Goal: Check status: Check status

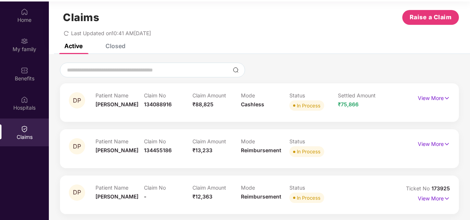
scroll to position [41, 0]
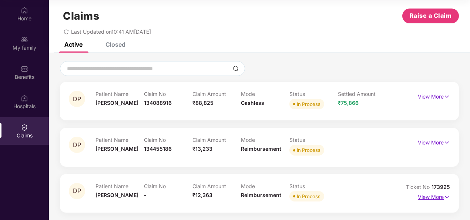
click at [442, 196] on p "View More" at bounding box center [434, 196] width 32 height 10
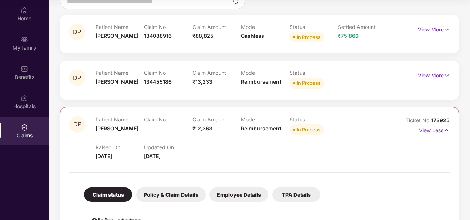
scroll to position [83, 0]
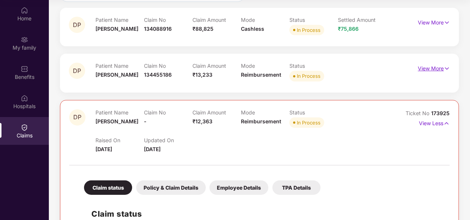
click at [442, 68] on p "View More" at bounding box center [434, 68] width 32 height 10
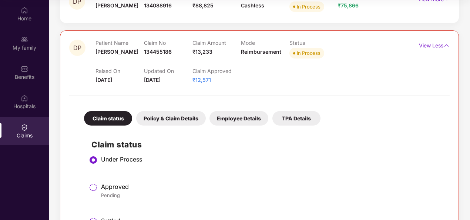
scroll to position [94, 0]
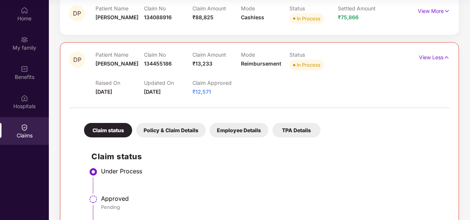
click at [168, 131] on div "Policy & Claim Details" at bounding box center [171, 130] width 70 height 14
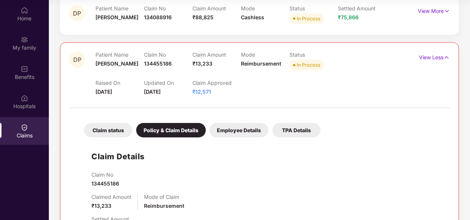
click at [230, 130] on div "Employee Details" at bounding box center [239, 130] width 59 height 14
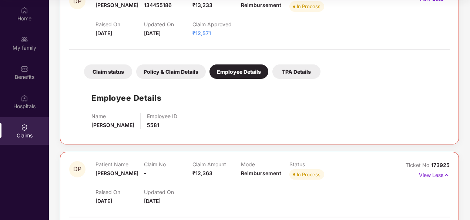
scroll to position [168, 0]
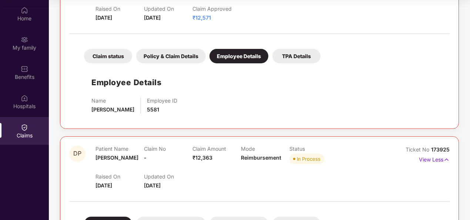
click at [298, 50] on div "TPA Details" at bounding box center [297, 56] width 48 height 14
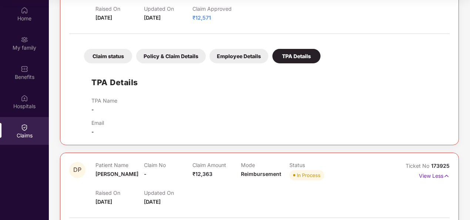
click at [219, 56] on div "Employee Details" at bounding box center [239, 56] width 59 height 14
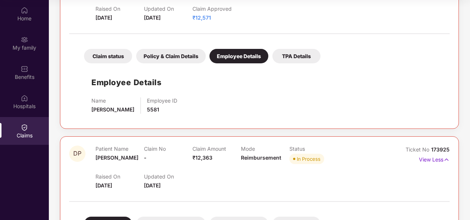
click at [170, 59] on div "Policy & Claim Details" at bounding box center [171, 56] width 70 height 14
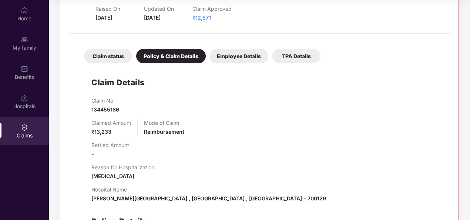
click at [124, 59] on div "Claim status" at bounding box center [108, 56] width 48 height 14
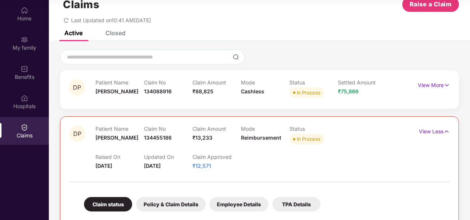
scroll to position [0, 0]
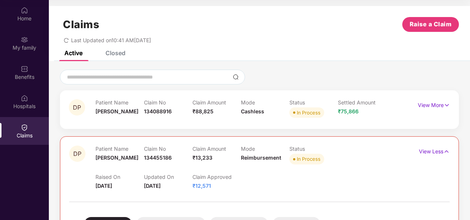
click at [67, 40] on icon "redo" at bounding box center [66, 40] width 5 height 5
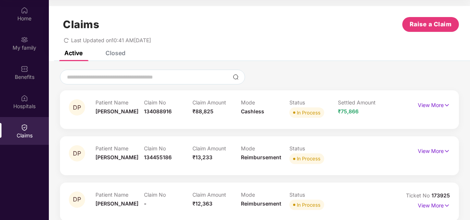
click at [67, 39] on icon "redo" at bounding box center [66, 40] width 5 height 5
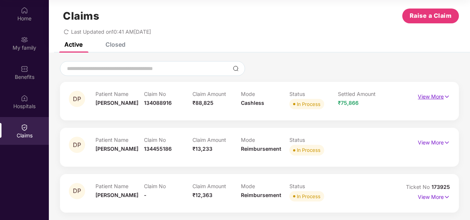
click at [435, 96] on p "View More" at bounding box center [434, 96] width 32 height 10
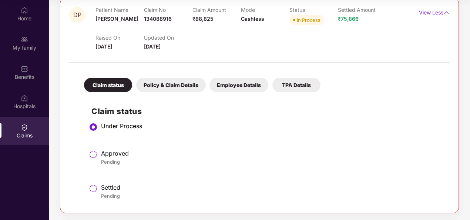
scroll to position [83, 0]
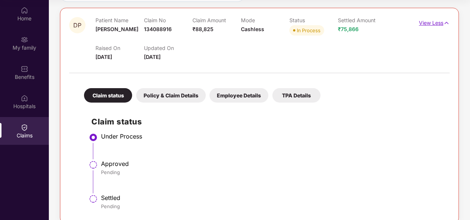
click at [439, 24] on p "View Less" at bounding box center [434, 22] width 31 height 10
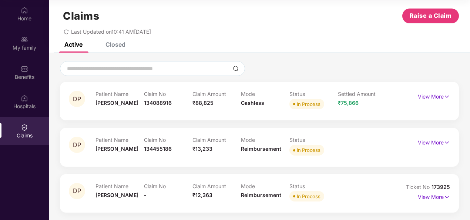
scroll to position [9, 0]
click at [440, 143] on p "View More" at bounding box center [434, 142] width 32 height 10
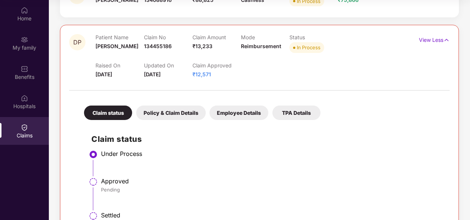
scroll to position [111, 0]
click at [177, 110] on div "Policy & Claim Details" at bounding box center [171, 113] width 70 height 14
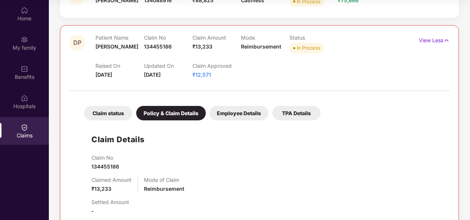
click at [409, 111] on div "Claim status Policy & Claim Details Employee Details TPA Details Claim Details …" at bounding box center [259, 216] width 381 height 243
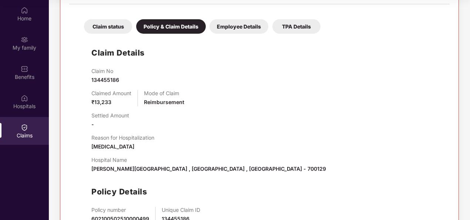
scroll to position [259, 0]
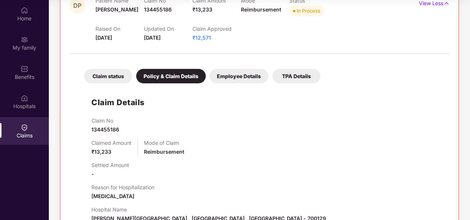
click at [246, 71] on div "Employee Details" at bounding box center [239, 76] width 59 height 14
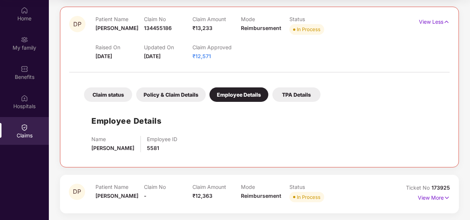
click at [309, 93] on div "TPA Details" at bounding box center [297, 94] width 48 height 14
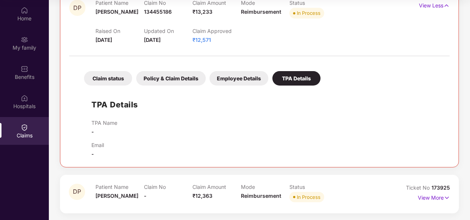
click at [112, 79] on div "Claim status" at bounding box center [108, 78] width 48 height 14
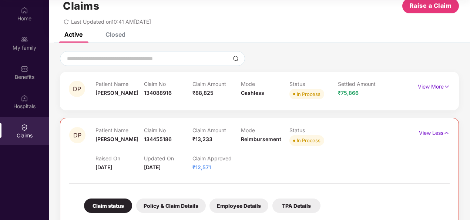
scroll to position [0, 0]
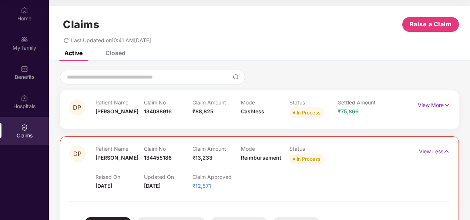
click at [440, 150] on p "View Less" at bounding box center [434, 151] width 31 height 10
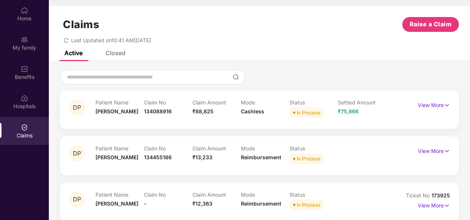
scroll to position [9, 0]
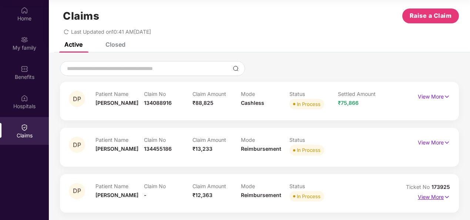
click at [444, 198] on img at bounding box center [447, 197] width 6 height 8
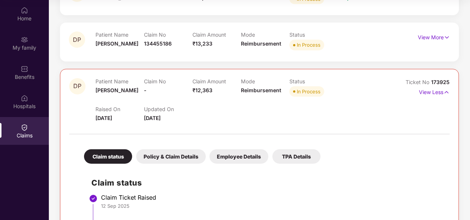
scroll to position [83, 0]
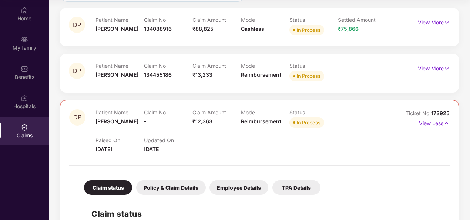
click at [435, 68] on p "View More" at bounding box center [434, 68] width 32 height 10
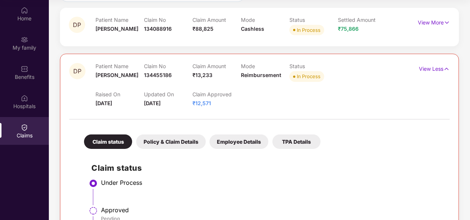
click at [177, 143] on div "Policy & Claim Details" at bounding box center [171, 141] width 70 height 14
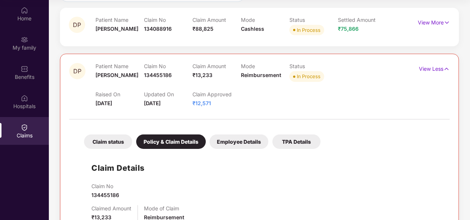
click at [104, 144] on div "Claim status" at bounding box center [108, 141] width 48 height 14
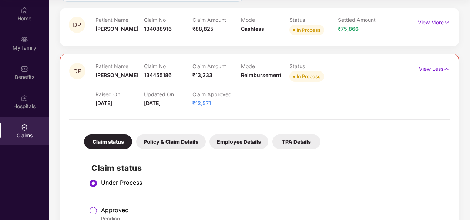
click at [173, 144] on div "Policy & Claim Details" at bounding box center [171, 141] width 70 height 14
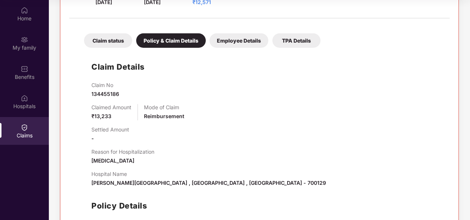
scroll to position [194, 0]
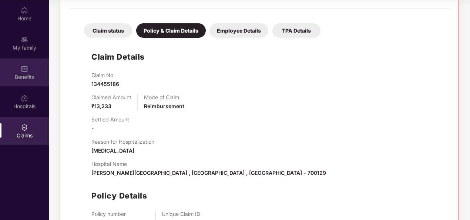
click at [29, 76] on div "Benefits" at bounding box center [24, 76] width 49 height 7
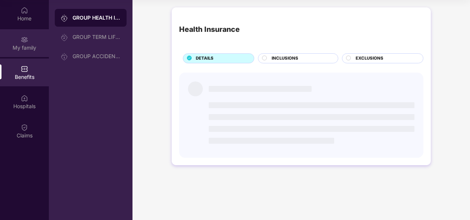
click at [26, 51] on div "My family" at bounding box center [24, 47] width 49 height 7
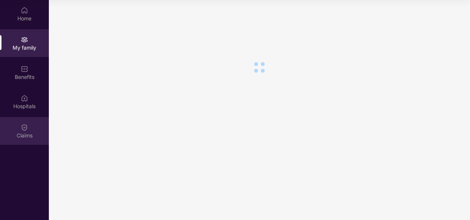
click at [30, 130] on div "Claims" at bounding box center [24, 131] width 49 height 28
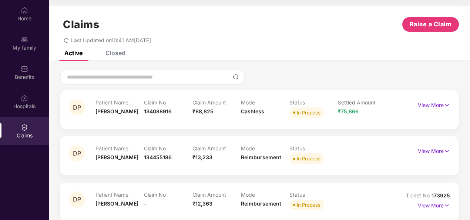
scroll to position [9, 0]
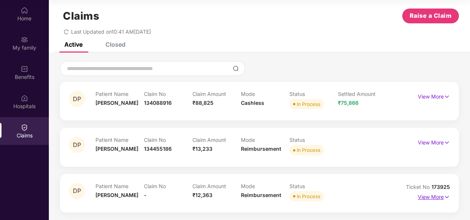
click at [442, 195] on p "View More" at bounding box center [434, 196] width 32 height 10
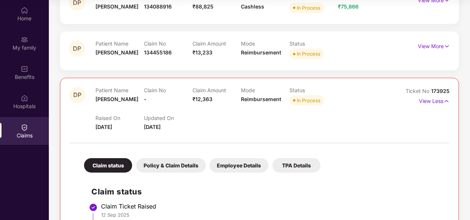
scroll to position [83, 0]
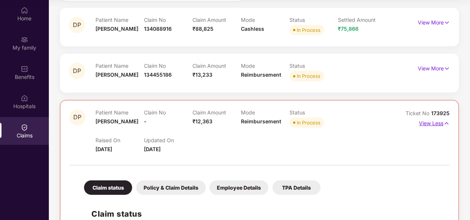
click at [438, 124] on p "View Less" at bounding box center [434, 122] width 31 height 10
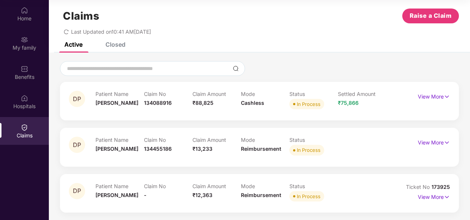
click at [426, 101] on div "View More" at bounding box center [434, 97] width 32 height 12
click at [428, 94] on p "View More" at bounding box center [434, 96] width 32 height 10
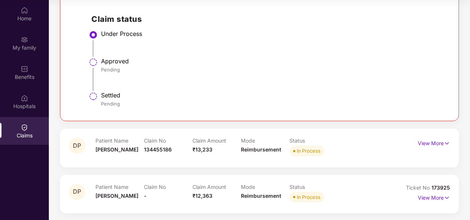
scroll to position [185, 0]
click at [376, 141] on div "Patient Name [PERSON_NAME] Claim No 134455186 Claim Amount ₹13,233 Mode Reimbur…" at bounding box center [241, 147] width 291 height 20
click at [432, 144] on p "View More" at bounding box center [434, 142] width 32 height 10
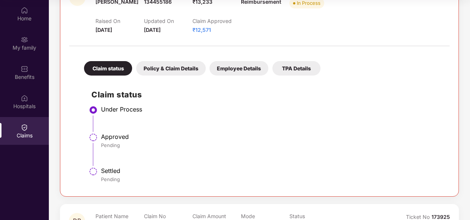
click at [293, 65] on div "TPA Details" at bounding box center [297, 68] width 48 height 14
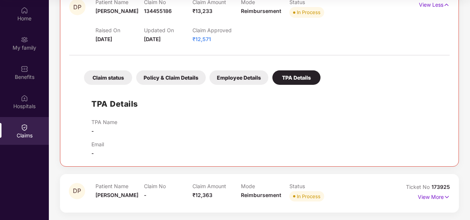
scroll to position [323, 0]
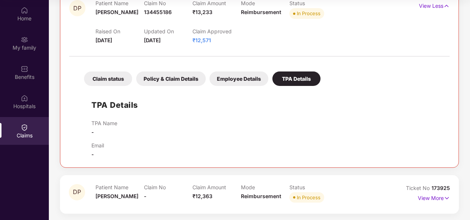
click at [242, 64] on div "Claim status Policy & Claim Details Employee Details TPA Details" at bounding box center [199, 75] width 244 height 22
click at [244, 74] on div "Employee Details" at bounding box center [239, 78] width 59 height 14
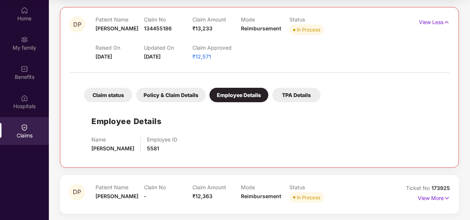
click at [166, 90] on div "Policy & Claim Details" at bounding box center [171, 95] width 70 height 14
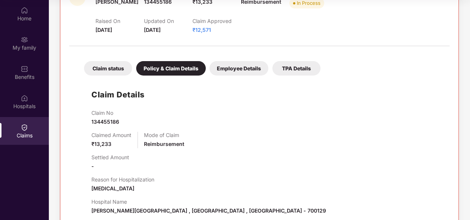
click at [109, 68] on div "Claim status" at bounding box center [108, 68] width 48 height 14
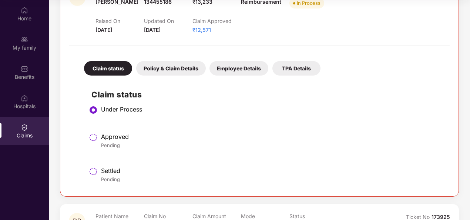
click at [158, 68] on div "Policy & Claim Details" at bounding box center [171, 68] width 70 height 14
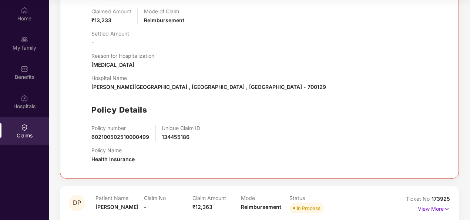
scroll to position [468, 0]
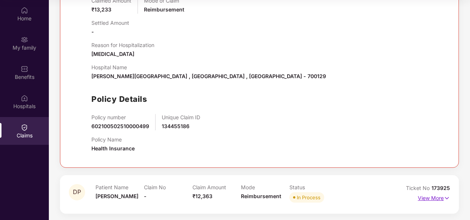
click at [440, 197] on p "View More" at bounding box center [434, 197] width 32 height 10
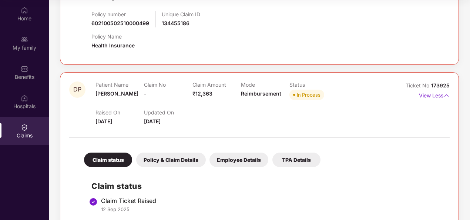
scroll to position [608, 0]
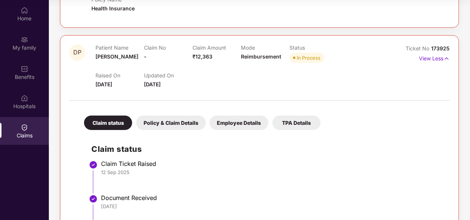
click at [173, 122] on div "Policy & Claim Details" at bounding box center [171, 123] width 70 height 14
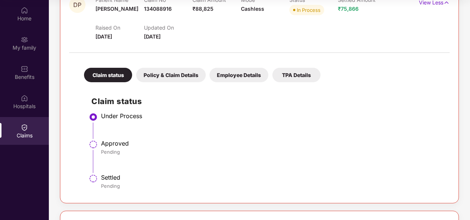
scroll to position [121, 0]
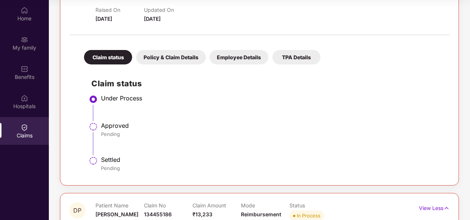
click at [176, 54] on div "Policy & Claim Details" at bounding box center [171, 57] width 70 height 14
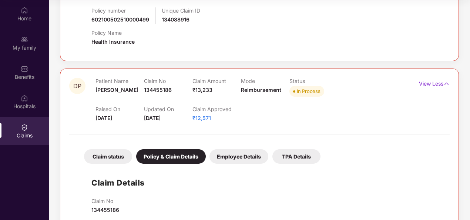
scroll to position [300, 0]
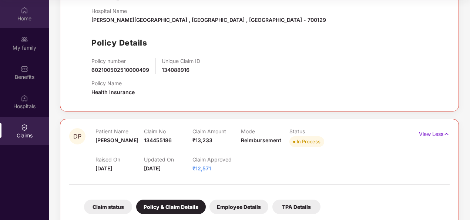
click at [30, 12] on div "Home" at bounding box center [24, 14] width 49 height 28
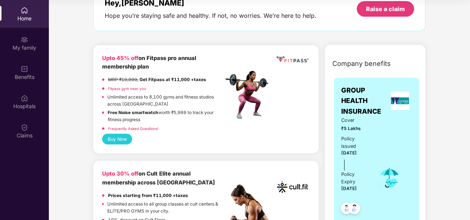
scroll to position [74, 0]
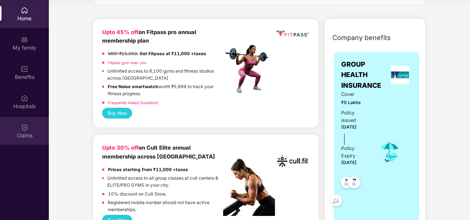
click at [27, 132] on div "Claims" at bounding box center [24, 135] width 49 height 7
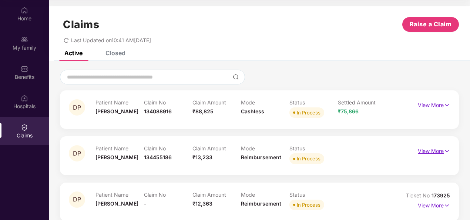
click at [435, 153] on p "View More" at bounding box center [434, 150] width 32 height 10
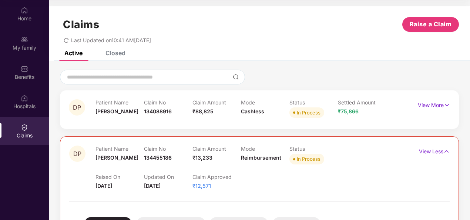
click at [445, 151] on img at bounding box center [447, 151] width 6 height 8
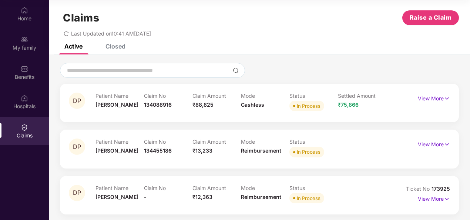
scroll to position [9, 0]
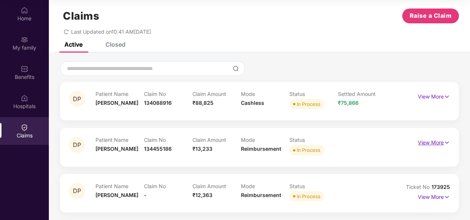
click at [435, 141] on p "View More" at bounding box center [434, 142] width 32 height 10
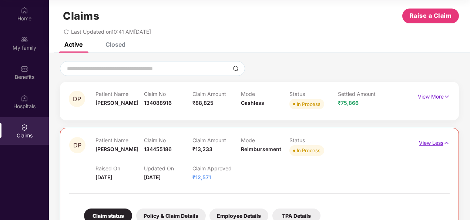
click at [439, 143] on p "View Less" at bounding box center [434, 142] width 31 height 10
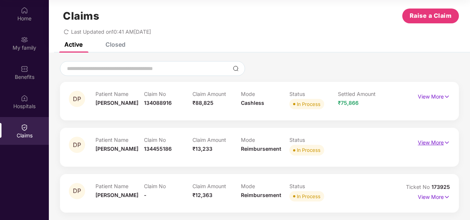
click at [444, 144] on img at bounding box center [447, 142] width 6 height 8
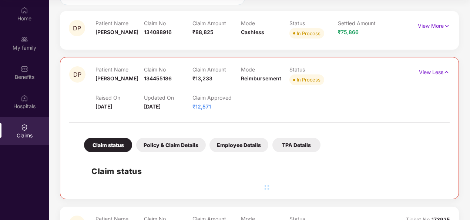
scroll to position [83, 0]
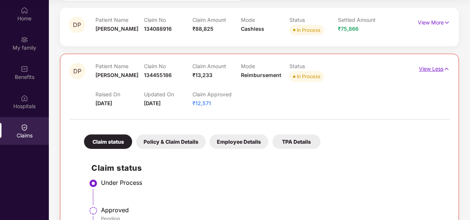
click at [430, 68] on p "View Less" at bounding box center [434, 68] width 31 height 10
